Goal: Navigation & Orientation: Understand site structure

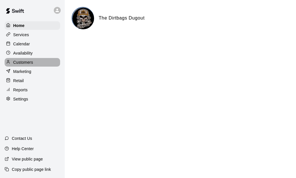
click at [21, 62] on p "Customers" at bounding box center [23, 62] width 20 height 6
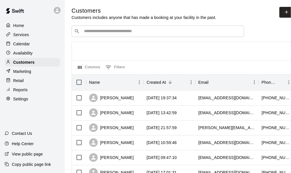
click at [22, 30] on div "Home" at bounding box center [32, 25] width 55 height 9
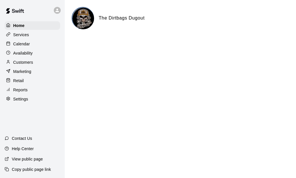
click at [27, 55] on p "Availability" at bounding box center [23, 53] width 20 height 6
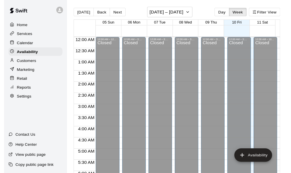
scroll to position [405, 0]
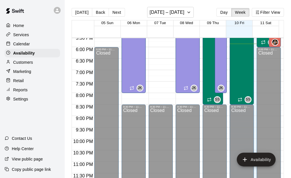
click at [29, 64] on p "Customers" at bounding box center [23, 62] width 20 height 6
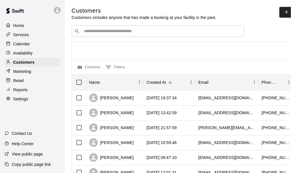
click at [26, 44] on p "Calendar" at bounding box center [21, 44] width 17 height 6
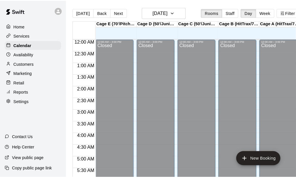
scroll to position [387, 0]
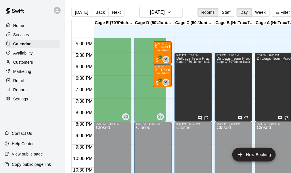
click at [29, 70] on p "Marketing" at bounding box center [22, 72] width 18 height 6
